Goal: Task Accomplishment & Management: Use online tool/utility

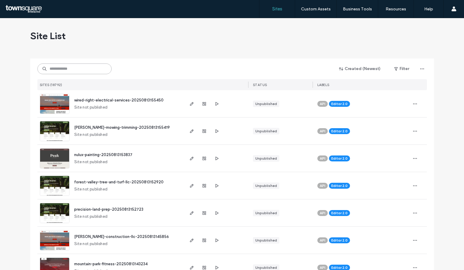
click at [81, 71] on input at bounding box center [74, 69] width 74 height 11
paste input "**********"
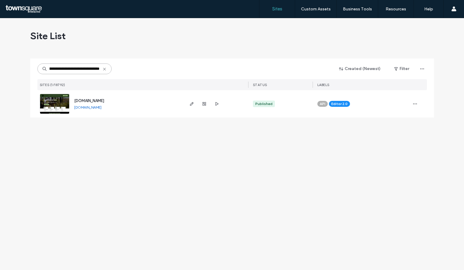
type input "**********"
click at [94, 101] on span "[DOMAIN_NAME]" at bounding box center [89, 101] width 30 height 4
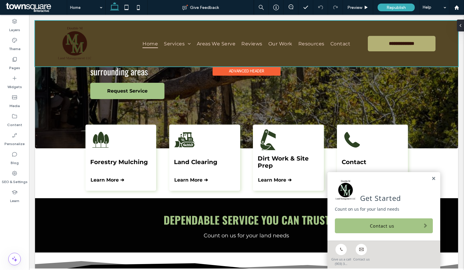
scroll to position [119, 0]
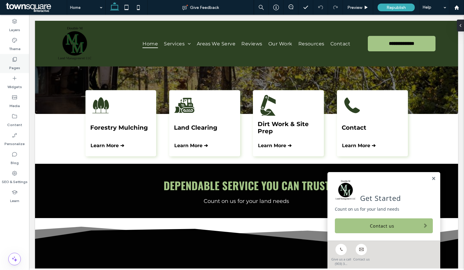
click at [12, 66] on label "Pages" at bounding box center [14, 66] width 11 height 8
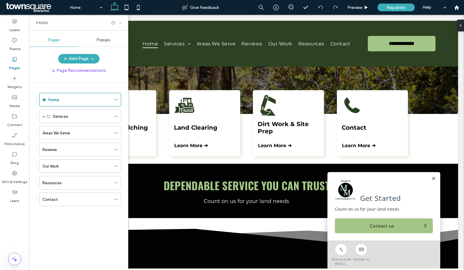
click at [119, 25] on icon at bounding box center [120, 23] width 4 height 4
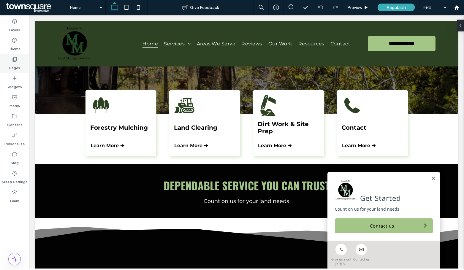
click at [13, 66] on label "Pages" at bounding box center [14, 66] width 11 height 8
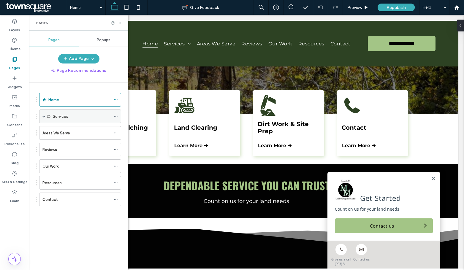
click at [44, 117] on span at bounding box center [43, 116] width 3 height 3
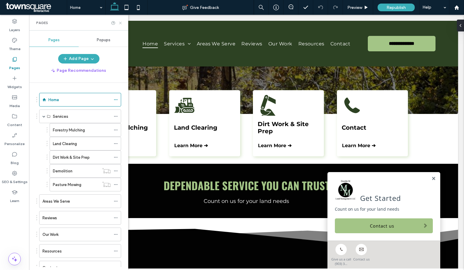
click at [120, 23] on icon at bounding box center [120, 23] width 4 height 4
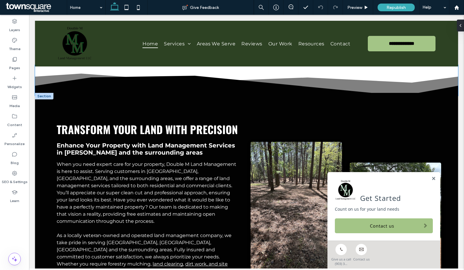
scroll to position [326, 0]
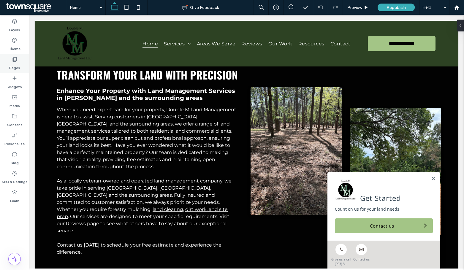
click at [20, 61] on div "Pages" at bounding box center [14, 63] width 29 height 19
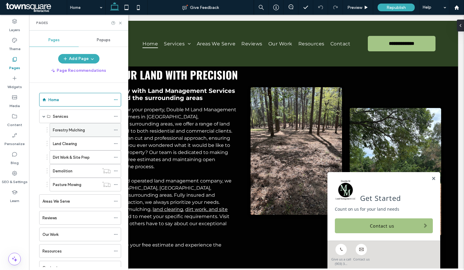
scroll to position [22, 0]
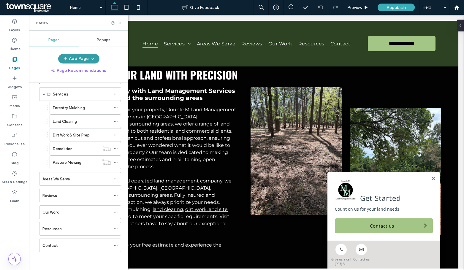
click at [83, 61] on button "Add Page" at bounding box center [78, 58] width 41 height 9
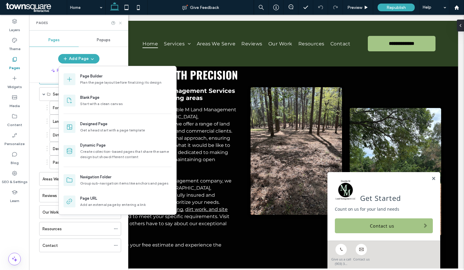
click at [120, 24] on icon at bounding box center [120, 23] width 4 height 4
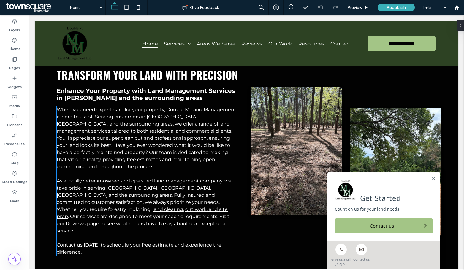
click at [99, 143] on p "When you need expert care for your property, Double M Land Management is here t…" at bounding box center [147, 138] width 181 height 64
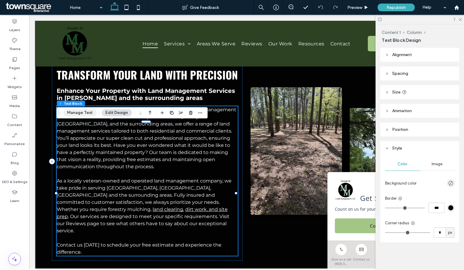
click at [80, 111] on button "Manage Text" at bounding box center [79, 112] width 33 height 7
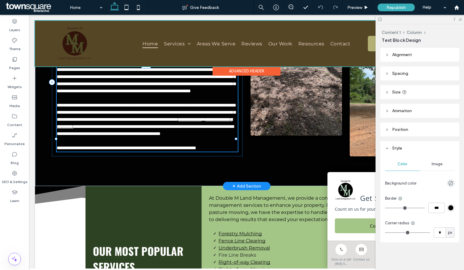
type input "**********"
type input "**"
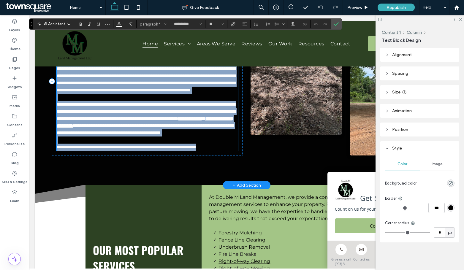
scroll to position [351, 0]
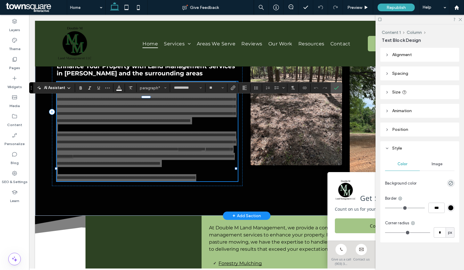
click at [61, 90] on span "AI Assistant" at bounding box center [54, 88] width 21 height 6
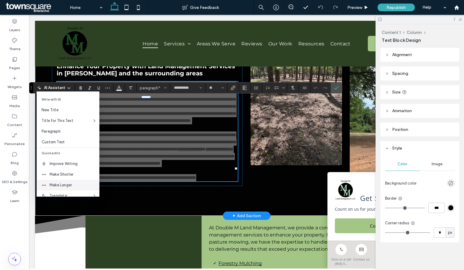
click at [63, 180] on div "Make Longer" at bounding box center [68, 185] width 62 height 11
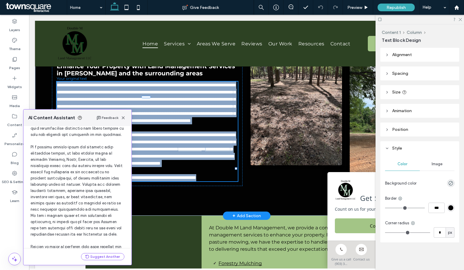
scroll to position [188, 0]
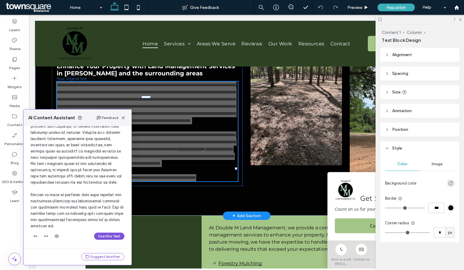
click at [100, 237] on button "Use this Text" at bounding box center [109, 236] width 30 height 7
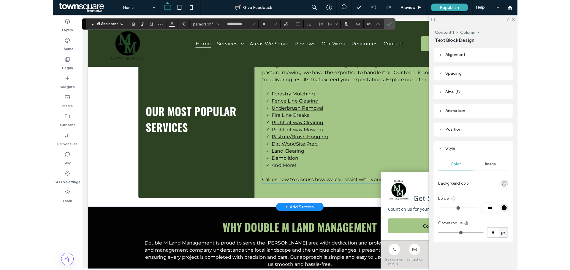
scroll to position [571, 0]
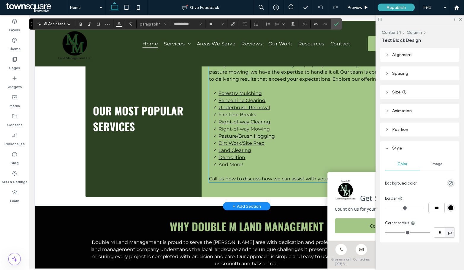
click at [223, 111] on li "Underbrush Removal" at bounding box center [309, 107] width 182 height 7
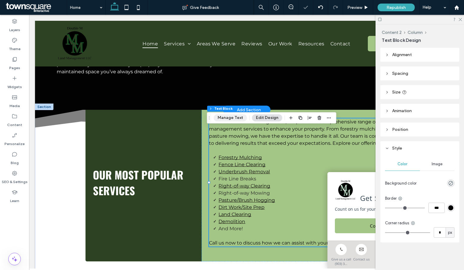
click at [220, 120] on button "Manage Text" at bounding box center [230, 117] width 33 height 7
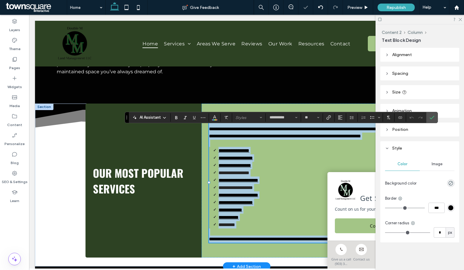
click at [236, 229] on li "*********" at bounding box center [309, 224] width 182 height 7
click at [239, 220] on span at bounding box center [239, 217] width 0 height 4
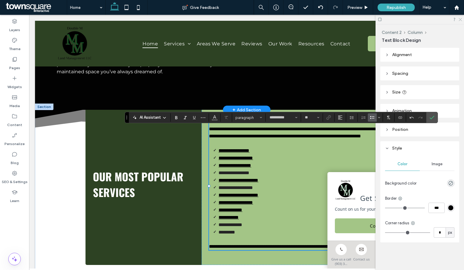
click at [460, 19] on use at bounding box center [459, 19] width 3 height 3
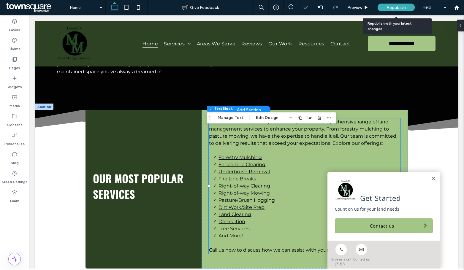
click at [407, 5] on div "Republish" at bounding box center [395, 8] width 37 height 8
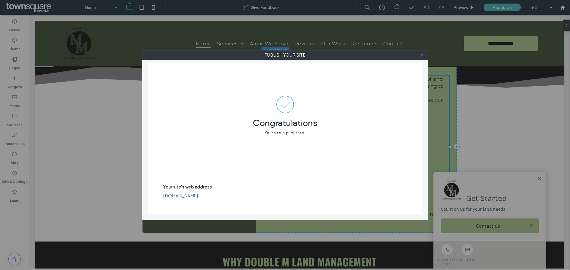
click at [421, 55] on use at bounding box center [421, 55] width 3 height 3
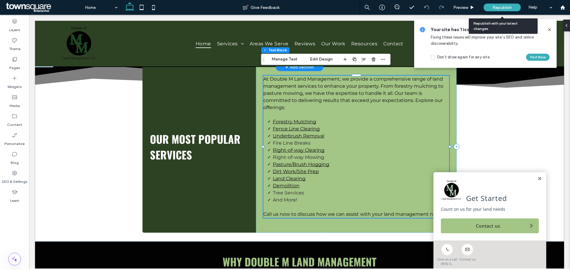
click at [464, 8] on span "Republish" at bounding box center [501, 7] width 19 height 5
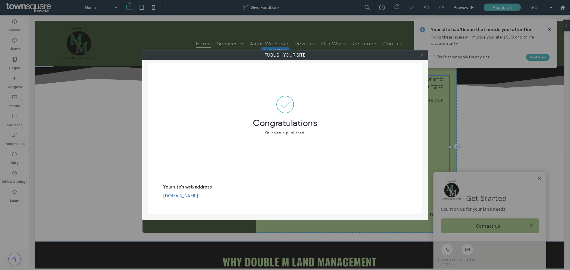
click at [422, 56] on icon at bounding box center [421, 55] width 4 height 4
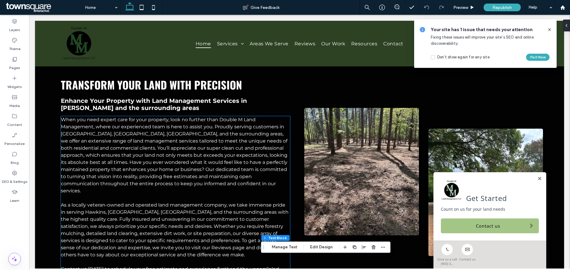
scroll to position [274, 0]
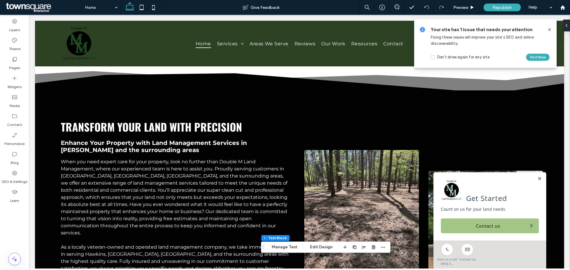
click at [464, 31] on icon at bounding box center [549, 29] width 5 height 5
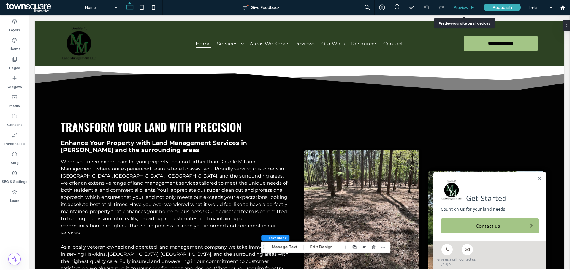
click at [453, 3] on div "Preview" at bounding box center [464, 7] width 30 height 15
click at [460, 7] on span "Preview" at bounding box center [460, 7] width 15 height 5
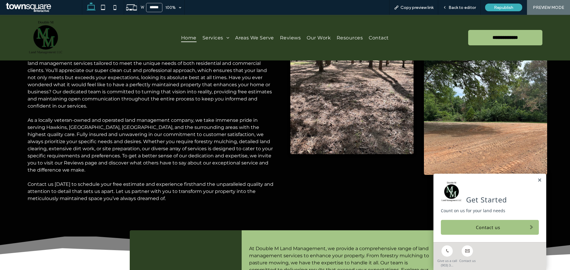
scroll to position [423, 0]
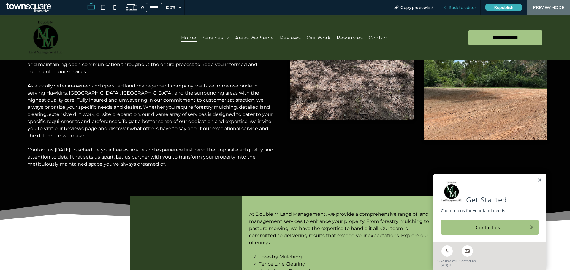
click at [461, 9] on span "Back to editor" at bounding box center [461, 7] width 27 height 5
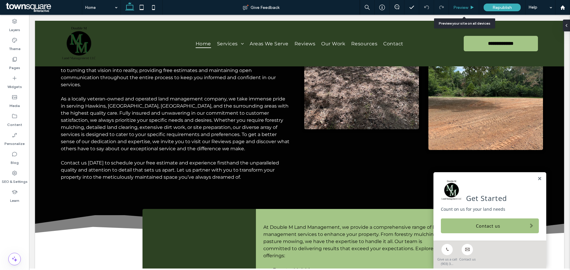
click at [458, 8] on span "Preview" at bounding box center [460, 7] width 15 height 5
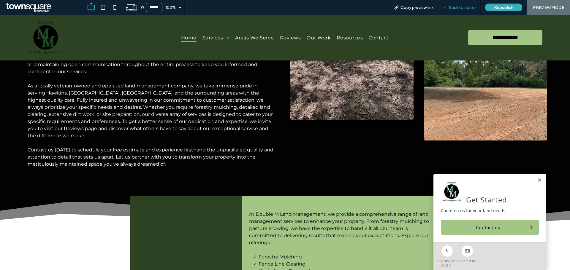
click at [445, 6] on icon at bounding box center [444, 7] width 4 height 4
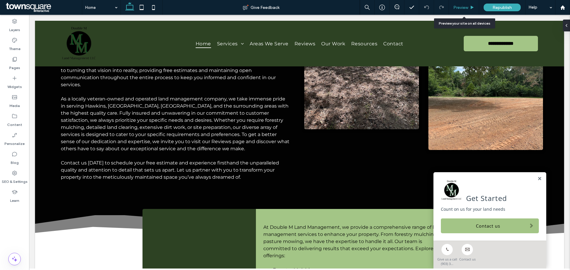
click at [462, 10] on span "Preview" at bounding box center [460, 7] width 15 height 5
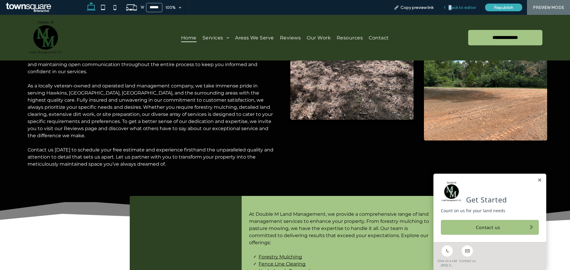
click at [453, 4] on div "Back to editor" at bounding box center [459, 7] width 42 height 15
click at [456, 7] on span "Back to editor" at bounding box center [461, 7] width 27 height 5
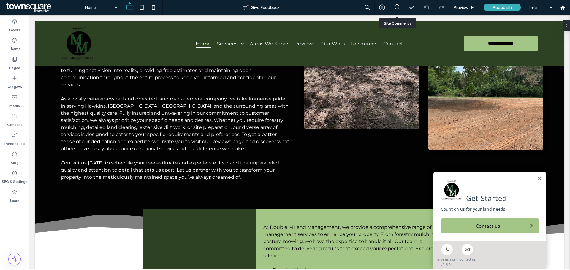
click at [396, 12] on div at bounding box center [396, 7] width 15 height 15
click at [394, 5] on span at bounding box center [396, 6] width 15 height 5
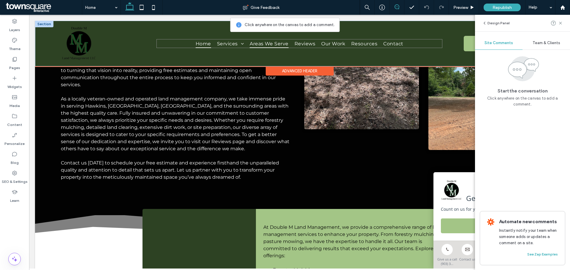
click at [267, 43] on span "Areas We Serve" at bounding box center [269, 43] width 39 height 9
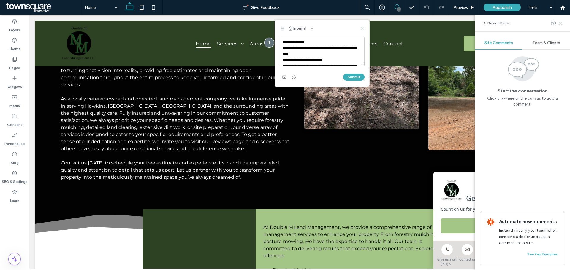
click at [318, 40] on textarea at bounding box center [322, 52] width 85 height 30
type textarea "**********"
click at [355, 77] on button "Submit" at bounding box center [353, 77] width 21 height 7
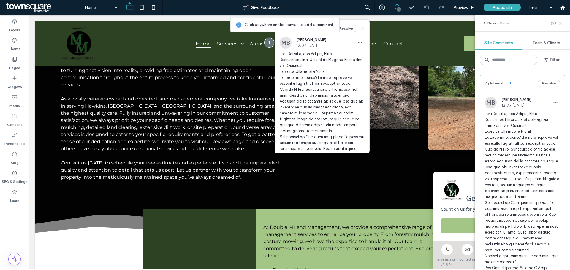
click at [360, 28] on icon at bounding box center [362, 28] width 5 height 5
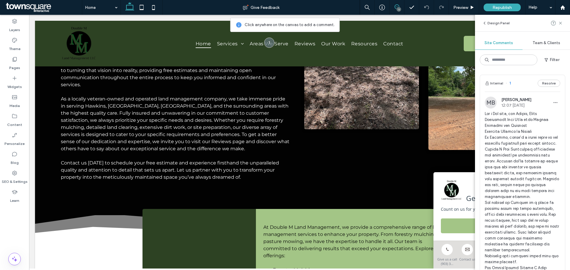
click at [399, 7] on use at bounding box center [396, 6] width 5 height 5
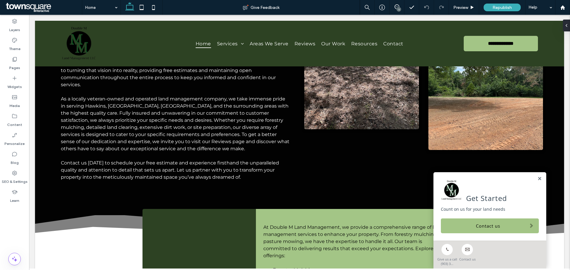
click at [398, 8] on div "1" at bounding box center [398, 9] width 4 height 4
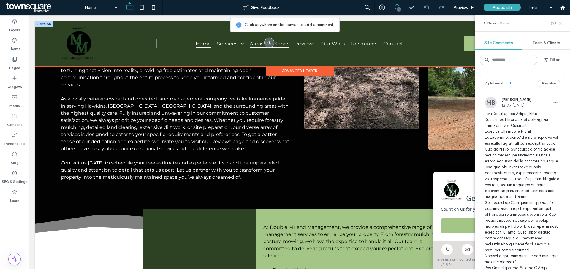
click at [277, 43] on span "Areas We Serve" at bounding box center [269, 43] width 39 height 9
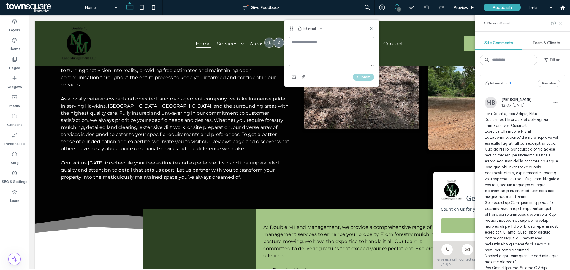
paste textarea "**********"
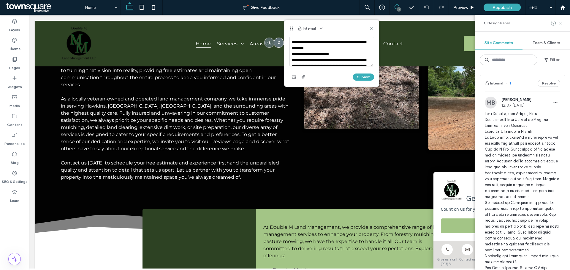
click at [292, 41] on textarea at bounding box center [331, 52] width 85 height 30
type textarea "**********"
click at [363, 79] on button "Submit" at bounding box center [363, 77] width 21 height 7
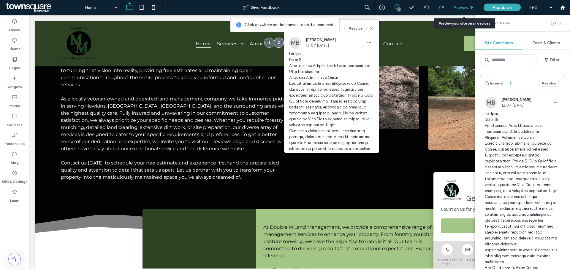
click at [464, 8] on div "Preview" at bounding box center [464, 7] width 30 height 5
